Goal: Information Seeking & Learning: Learn about a topic

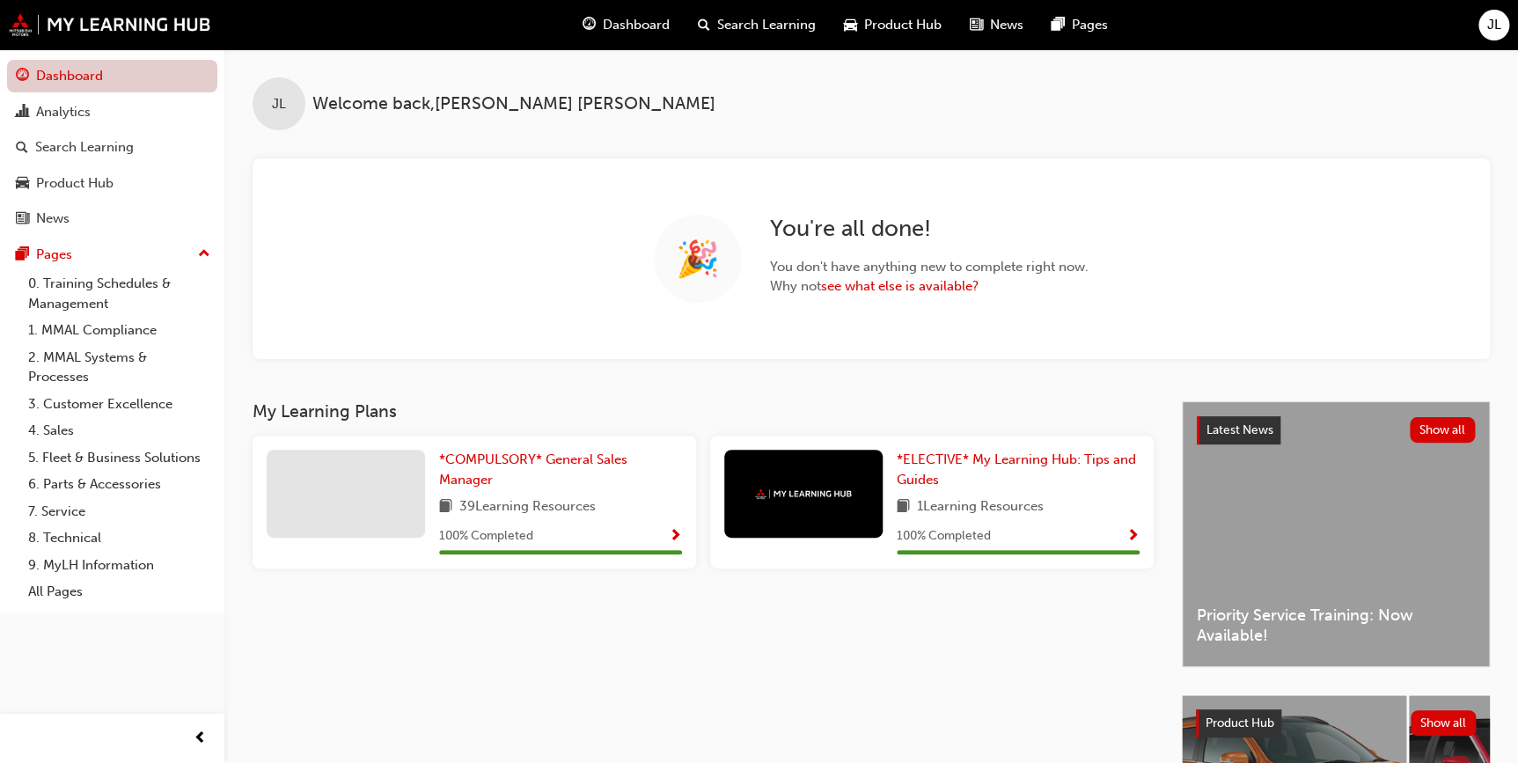
click at [87, 81] on link "Dashboard" at bounding box center [112, 76] width 210 height 33
click at [85, 153] on div "Search Learning" at bounding box center [84, 147] width 99 height 20
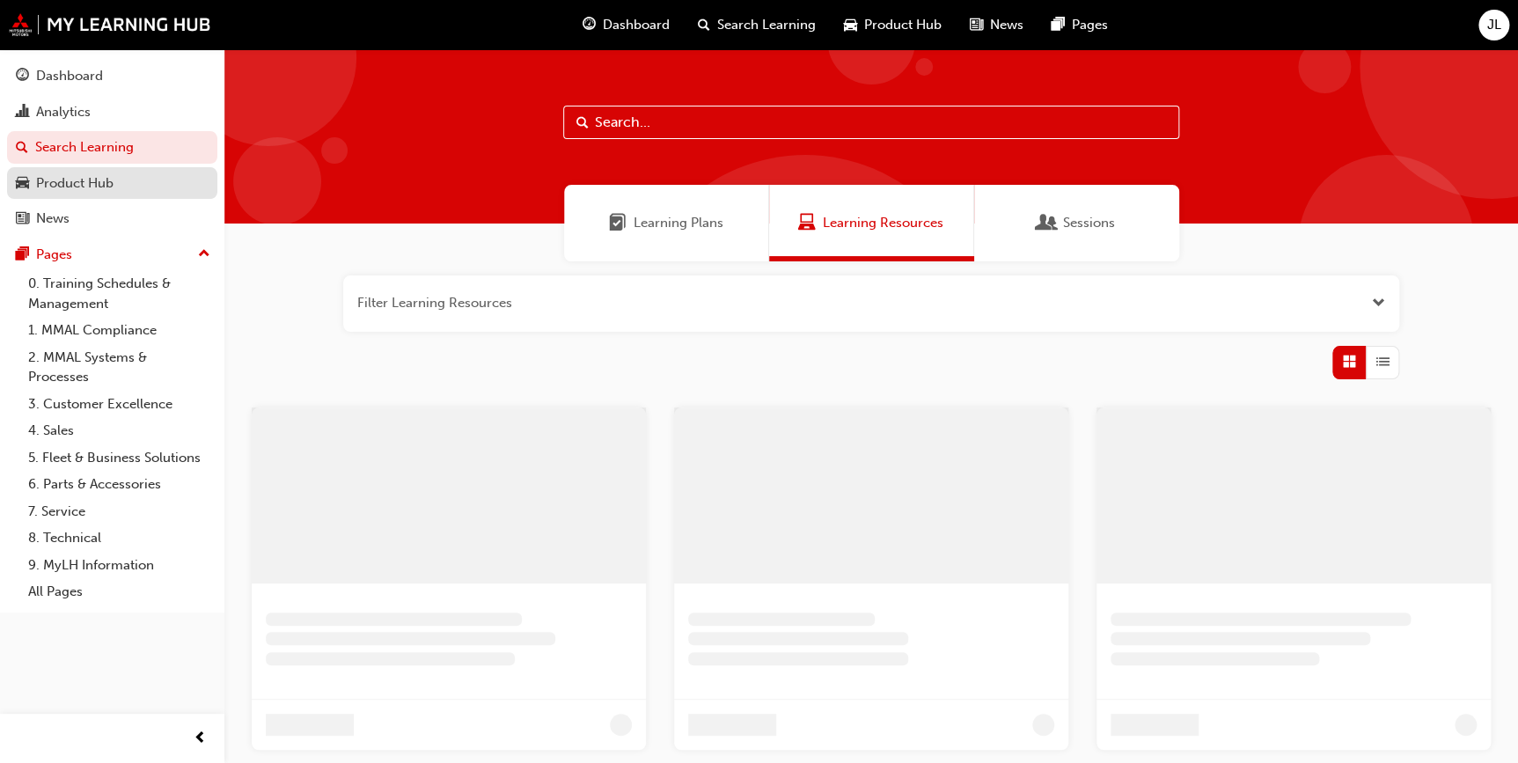
click at [135, 172] on div "Product Hub" at bounding box center [112, 183] width 193 height 22
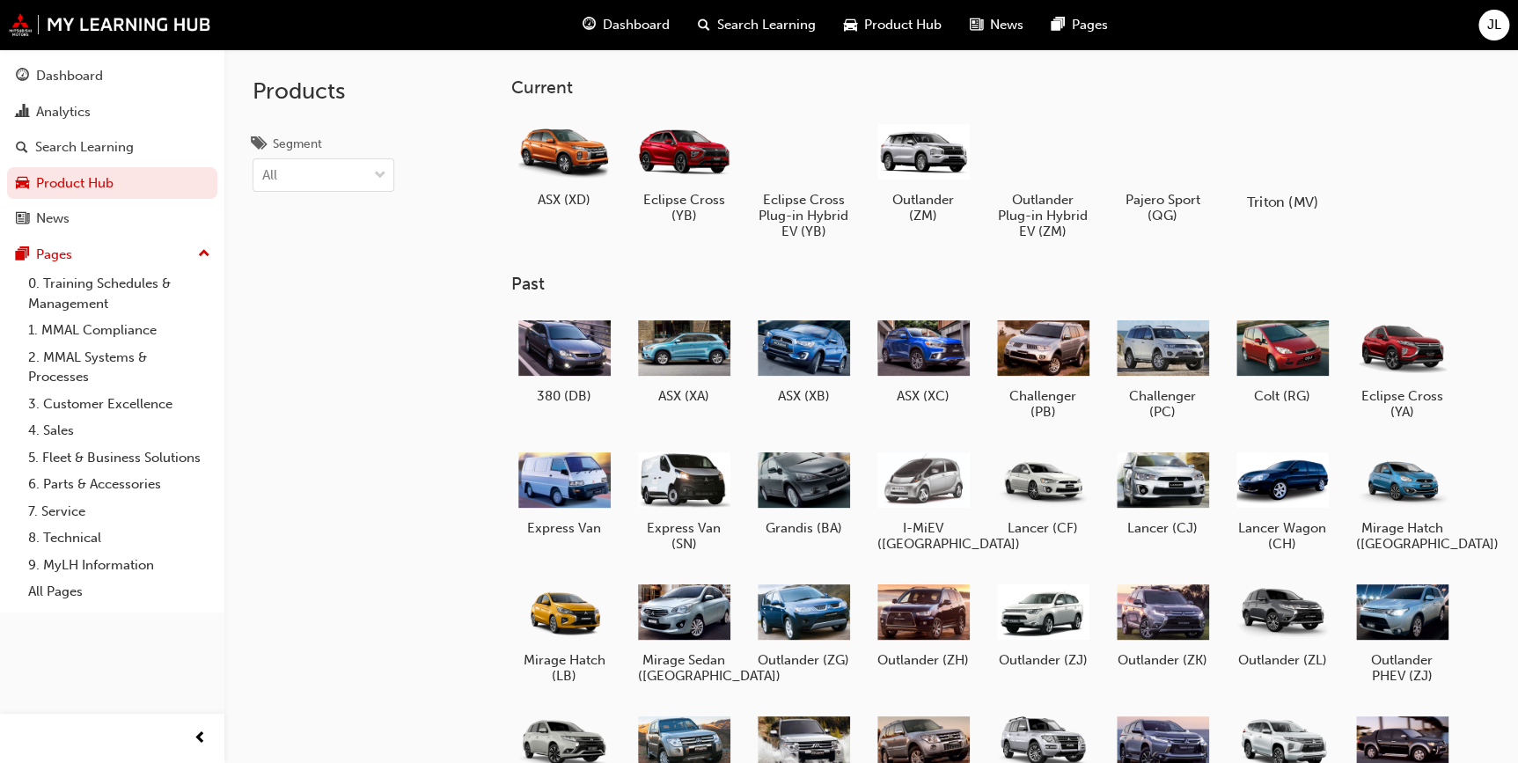
click at [1284, 176] on div at bounding box center [1281, 151] width 98 height 70
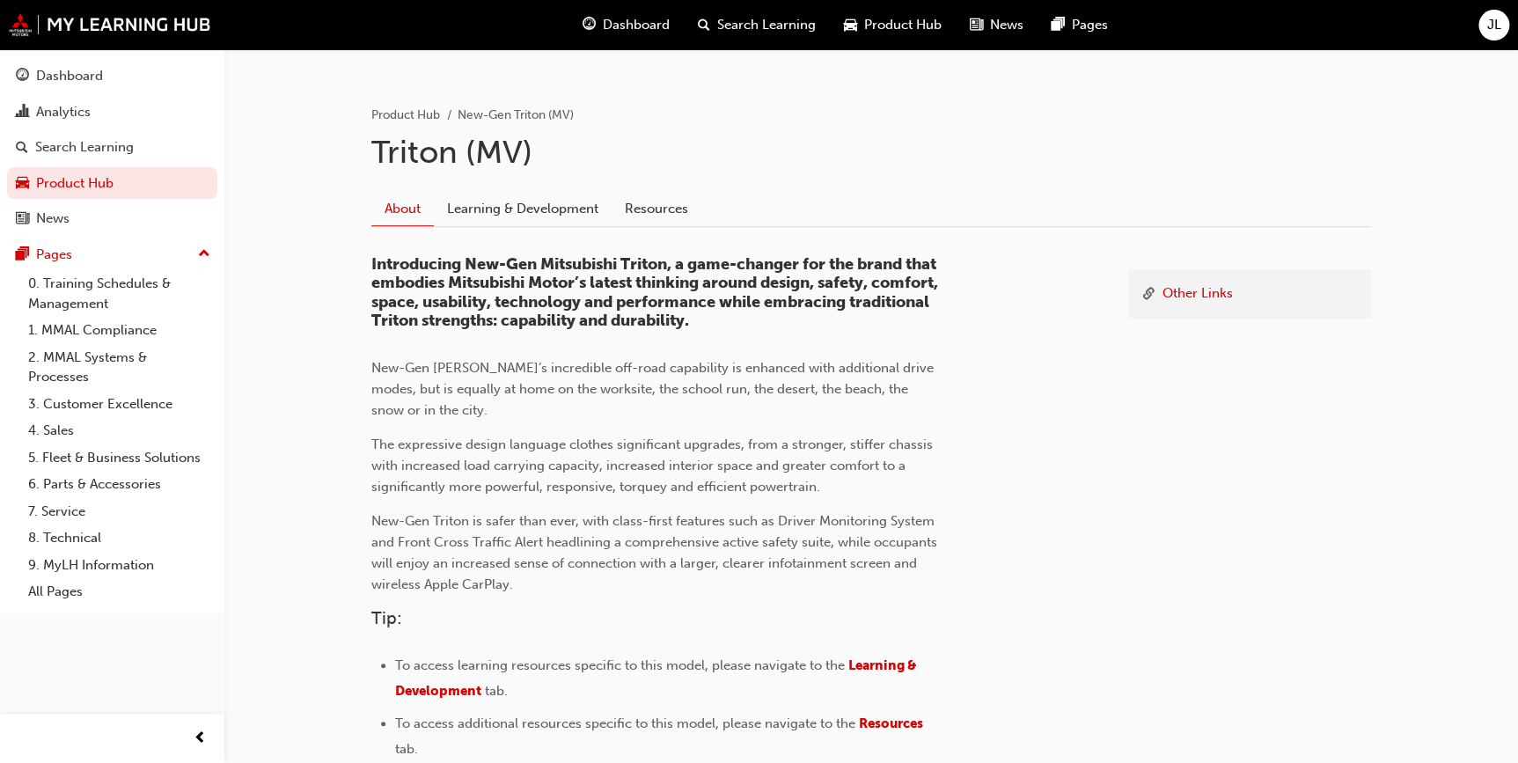
scroll to position [116, 0]
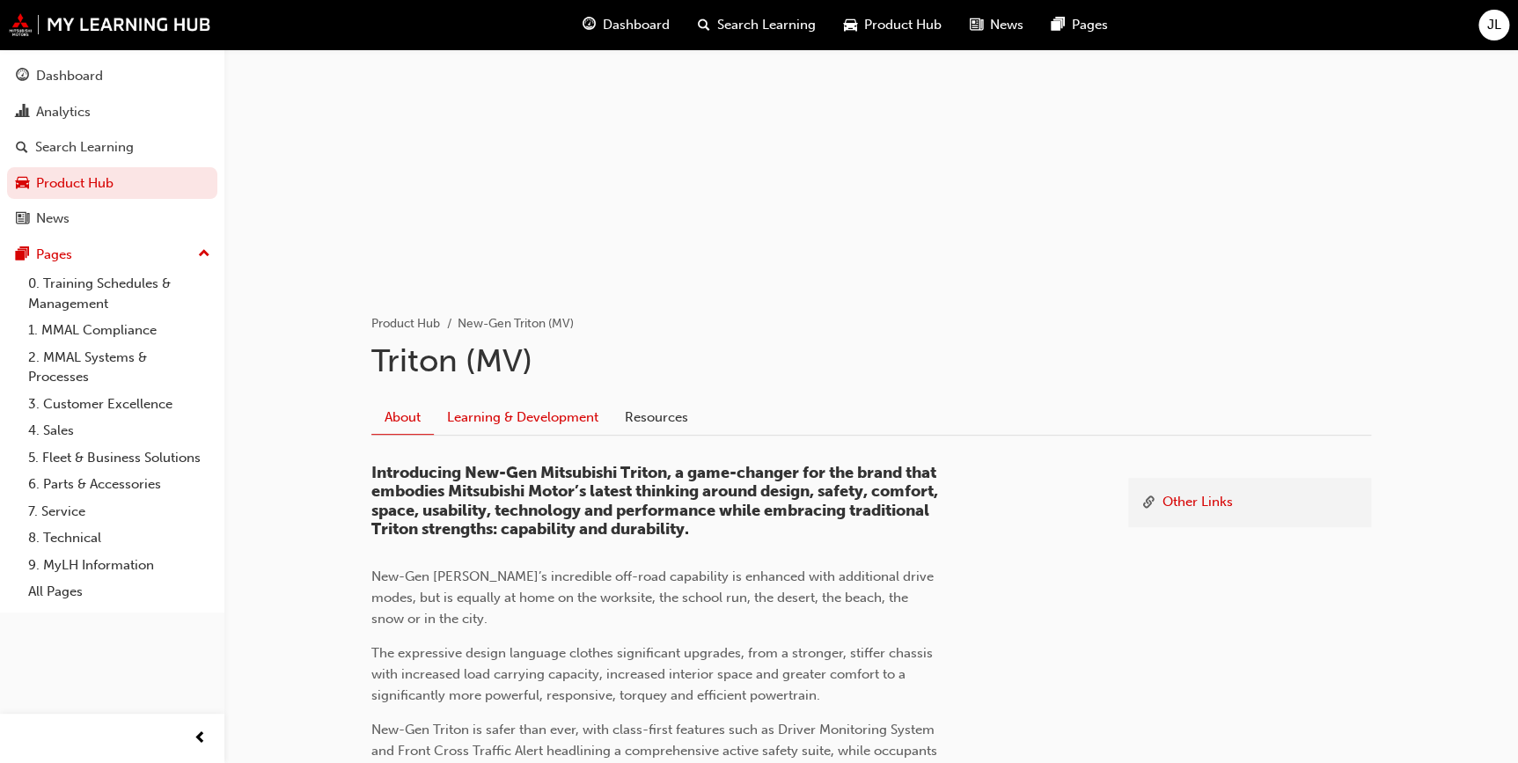
click at [528, 404] on link "Learning & Development" at bounding box center [523, 416] width 178 height 33
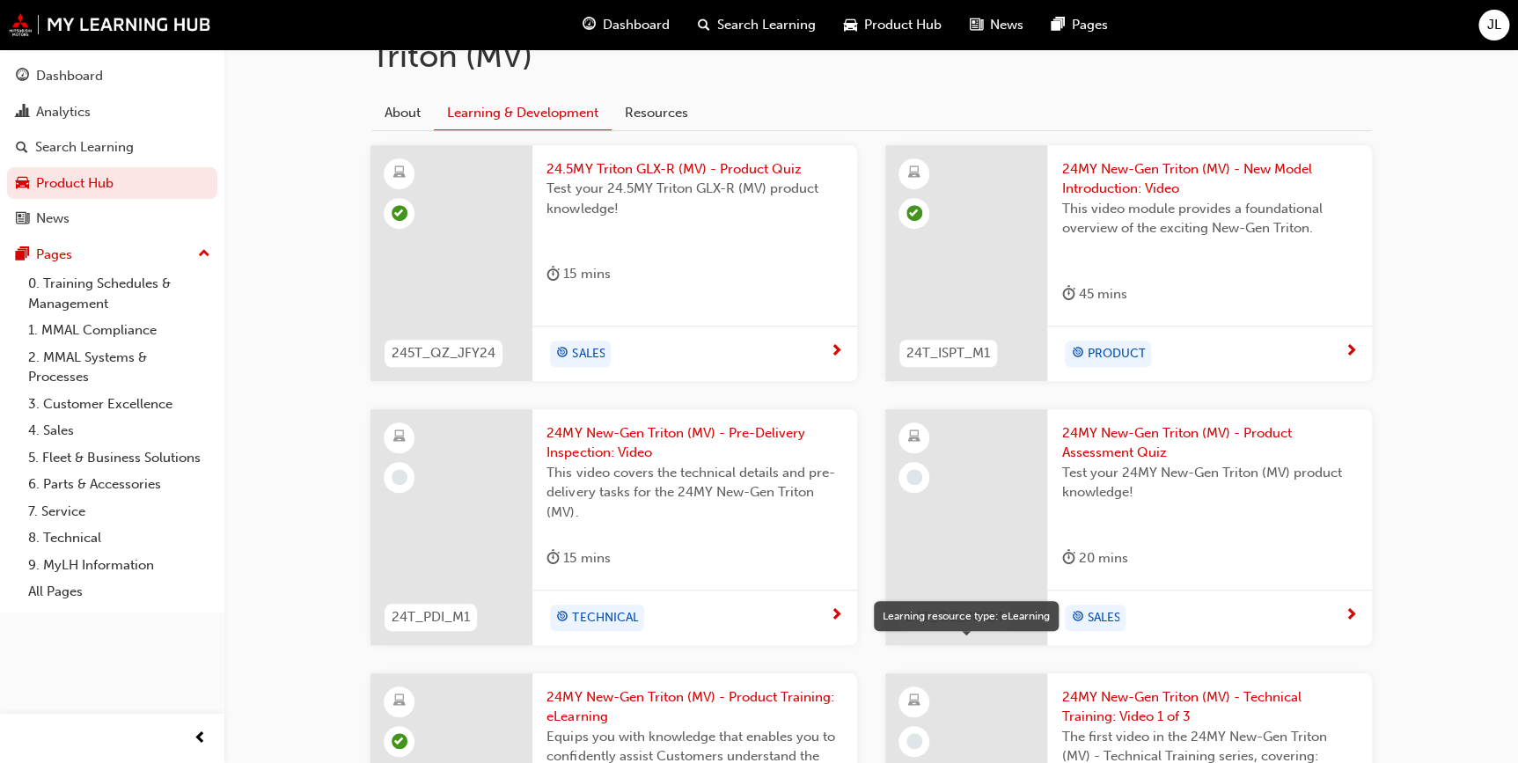
scroll to position [640, 0]
